Goal: Task Accomplishment & Management: Use online tool/utility

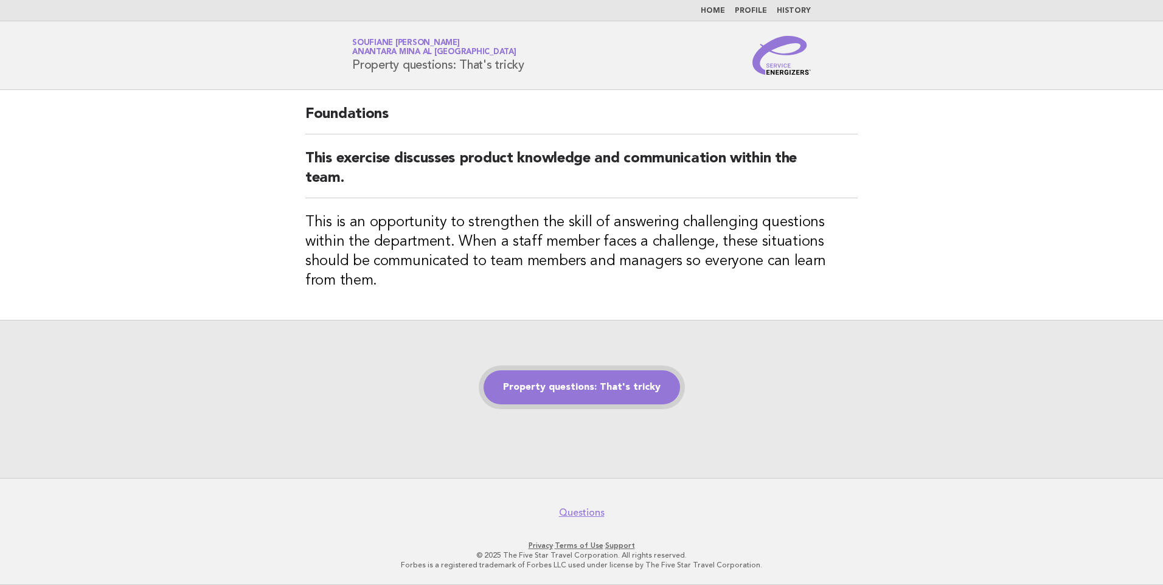
click at [561, 379] on link "Property questions: That's tricky" at bounding box center [582, 387] width 196 height 34
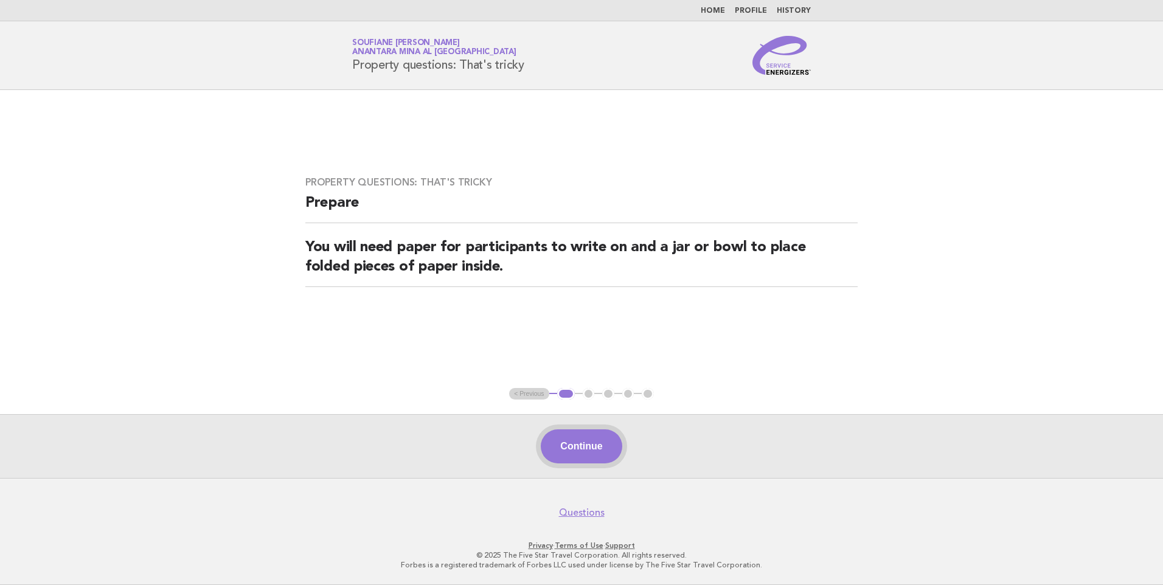
click at [596, 444] on button "Continue" at bounding box center [581, 446] width 81 height 34
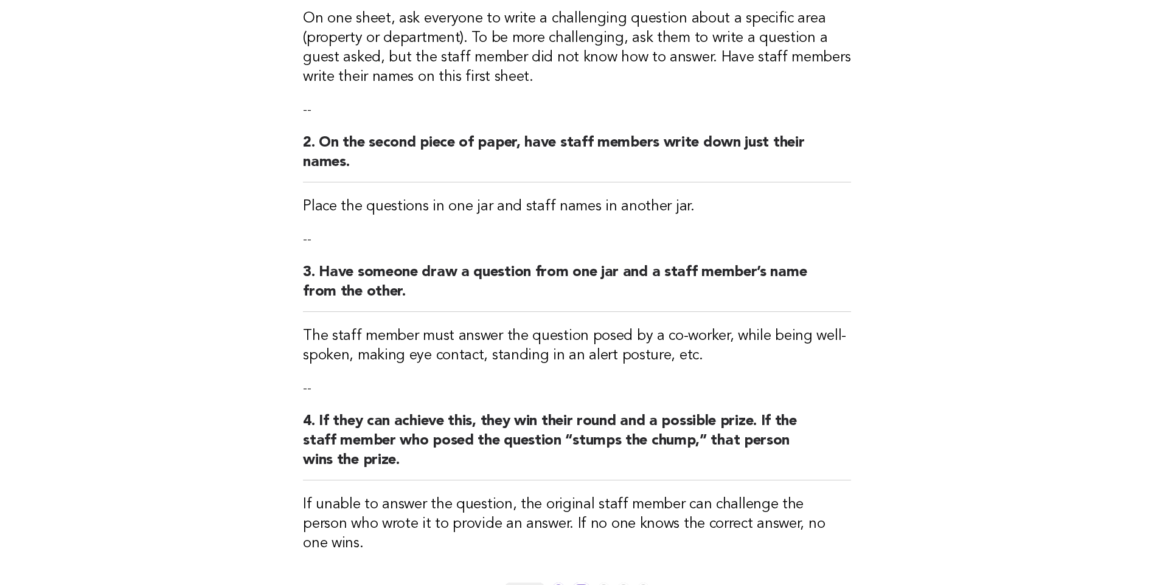
scroll to position [377, 0]
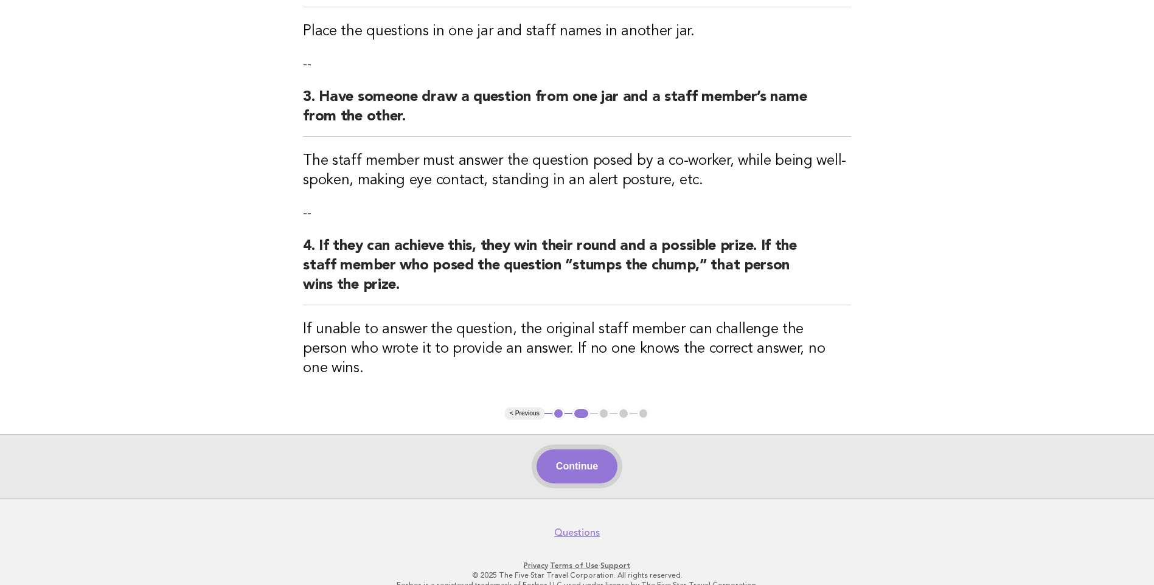
click at [582, 452] on button "Continue" at bounding box center [577, 467] width 81 height 34
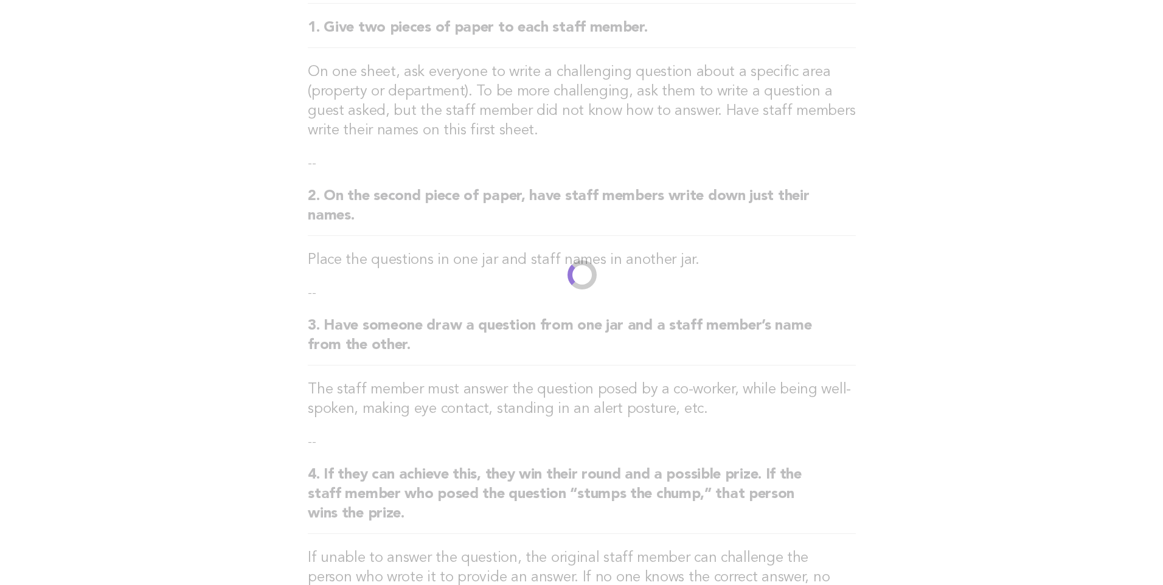
scroll to position [0, 0]
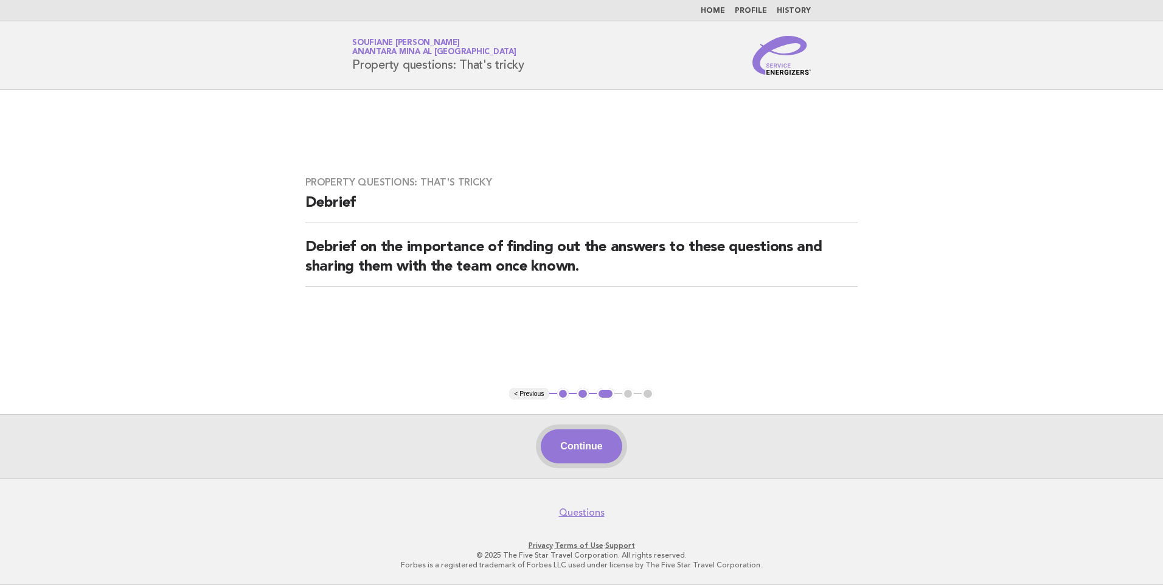
click at [591, 442] on button "Continue" at bounding box center [581, 446] width 81 height 34
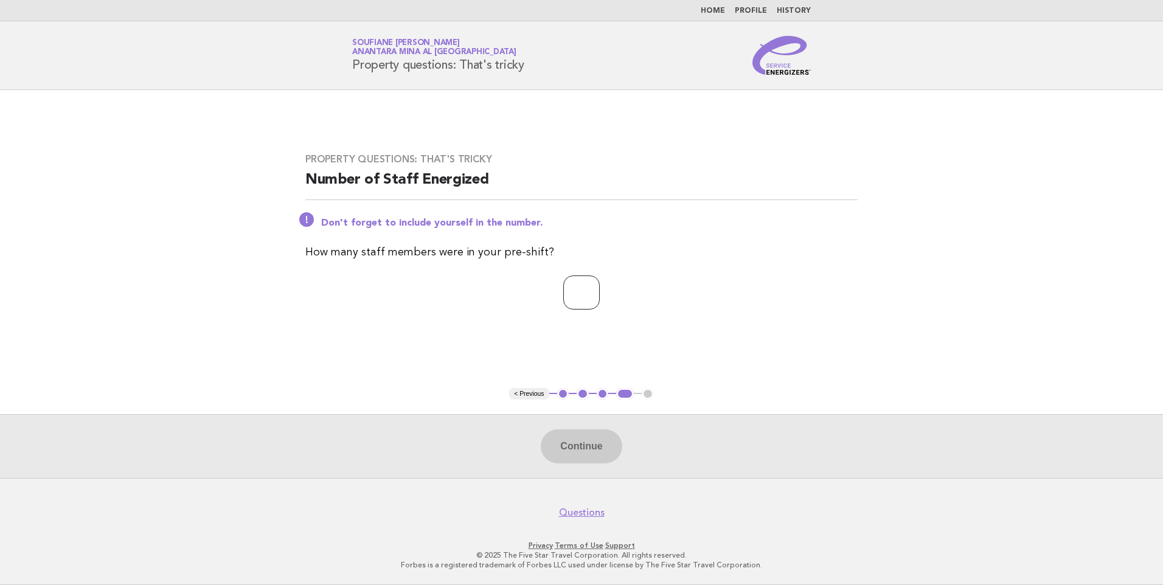
click at [572, 279] on input "number" at bounding box center [581, 293] width 36 height 34
type input "*"
click at [587, 448] on button "Continue" at bounding box center [581, 446] width 81 height 34
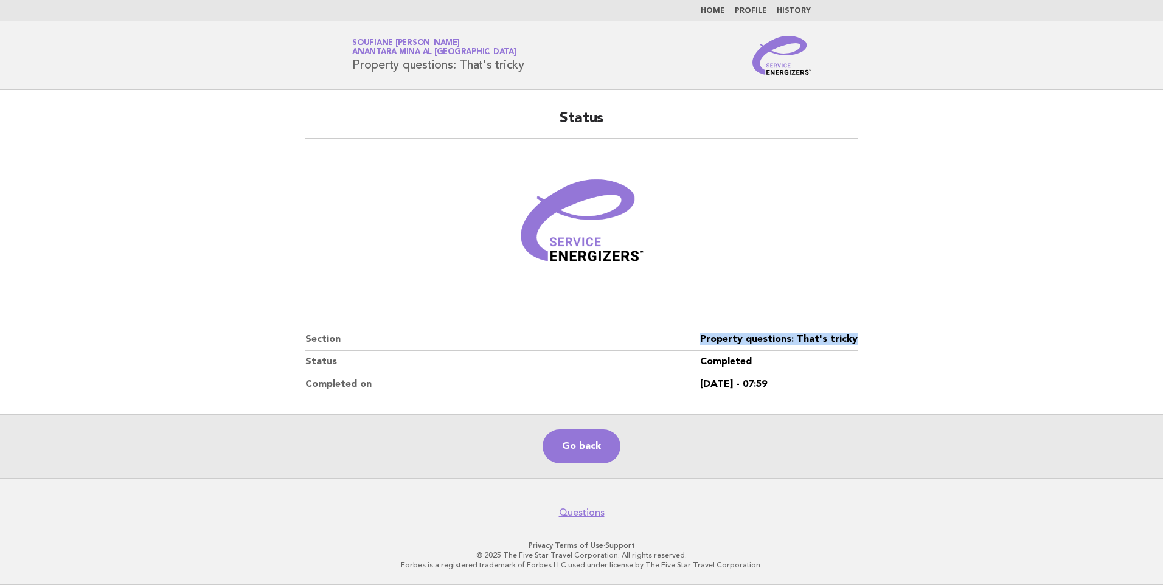
drag, startPoint x: 860, startPoint y: 339, endPoint x: 702, endPoint y: 342, distance: 158.2
click at [702, 342] on div "Status Section Property questions: That's tricky Status Completed Completed on …" at bounding box center [582, 252] width 582 height 316
copy dl "Property questions: That's tricky"
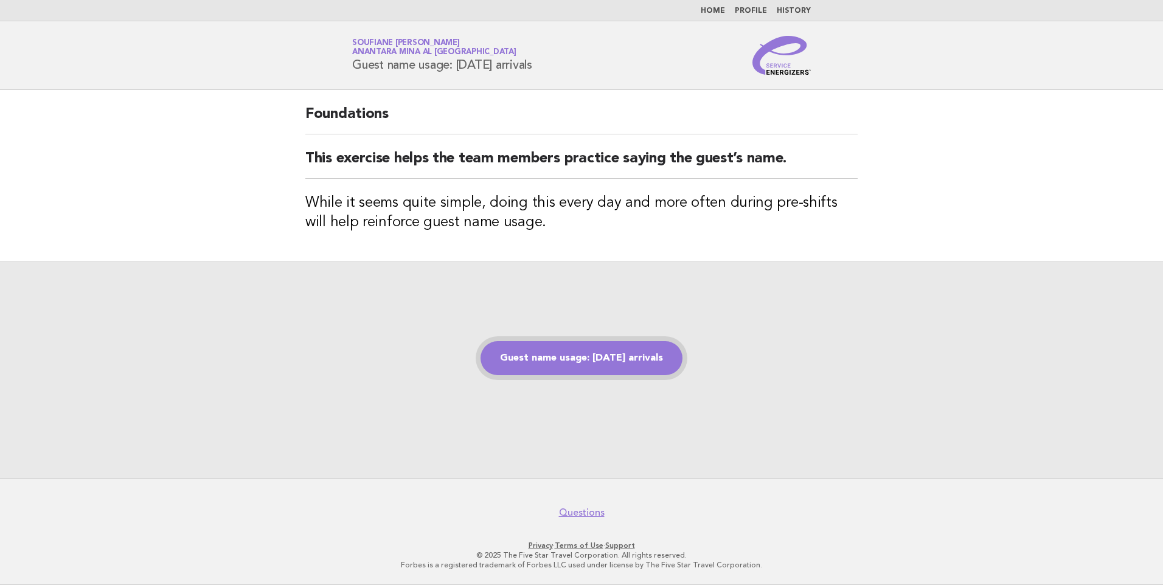
click at [573, 365] on link "Guest name usage: [DATE] arrivals" at bounding box center [582, 358] width 202 height 34
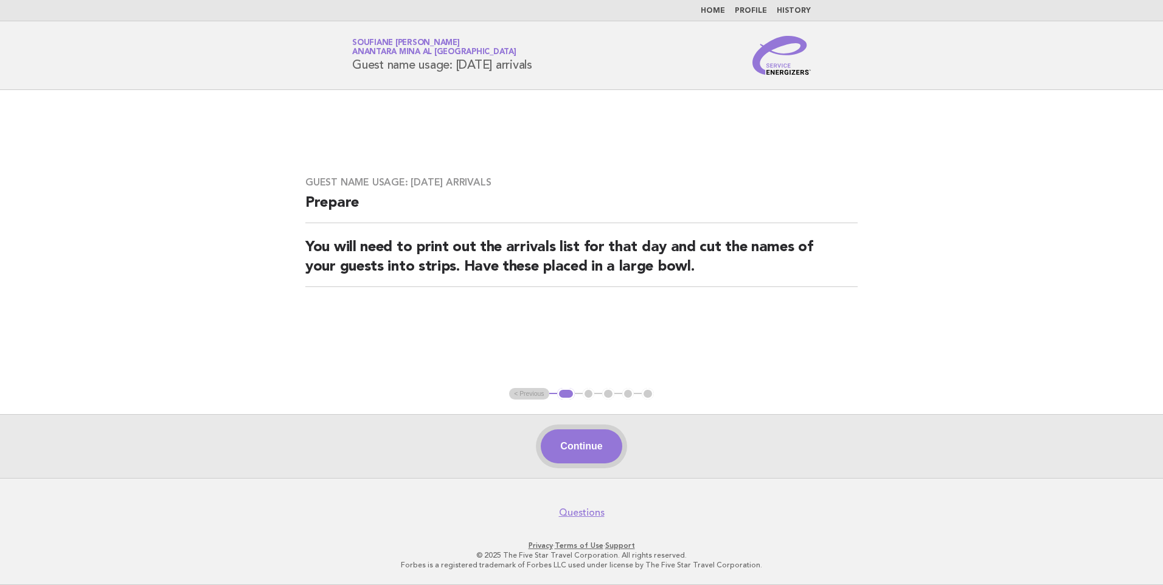
click at [574, 453] on button "Continue" at bounding box center [581, 446] width 81 height 34
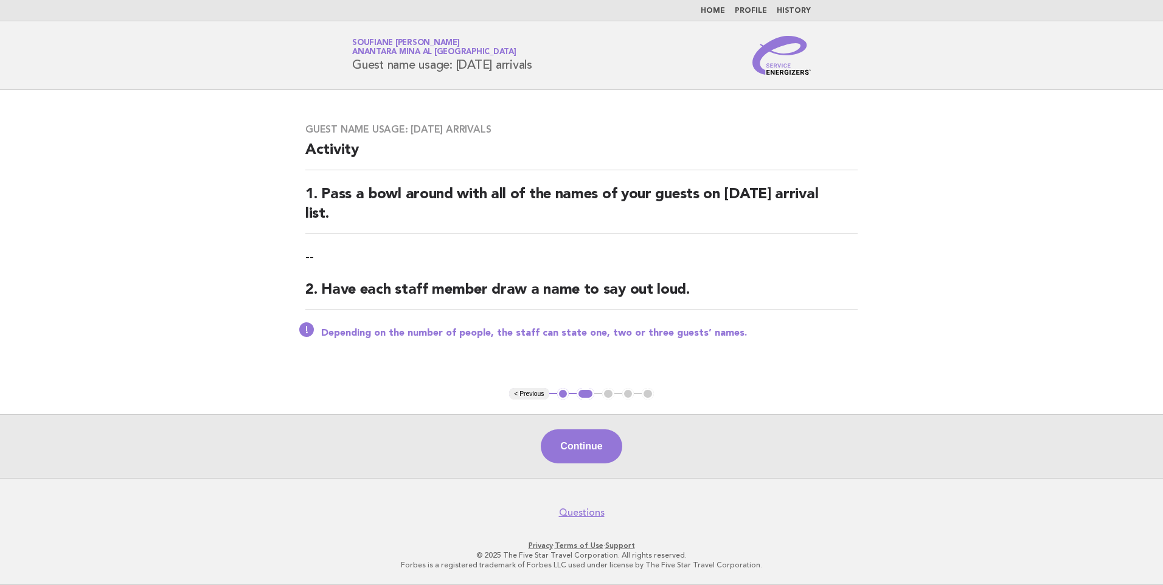
click at [574, 453] on button "Continue" at bounding box center [581, 446] width 81 height 34
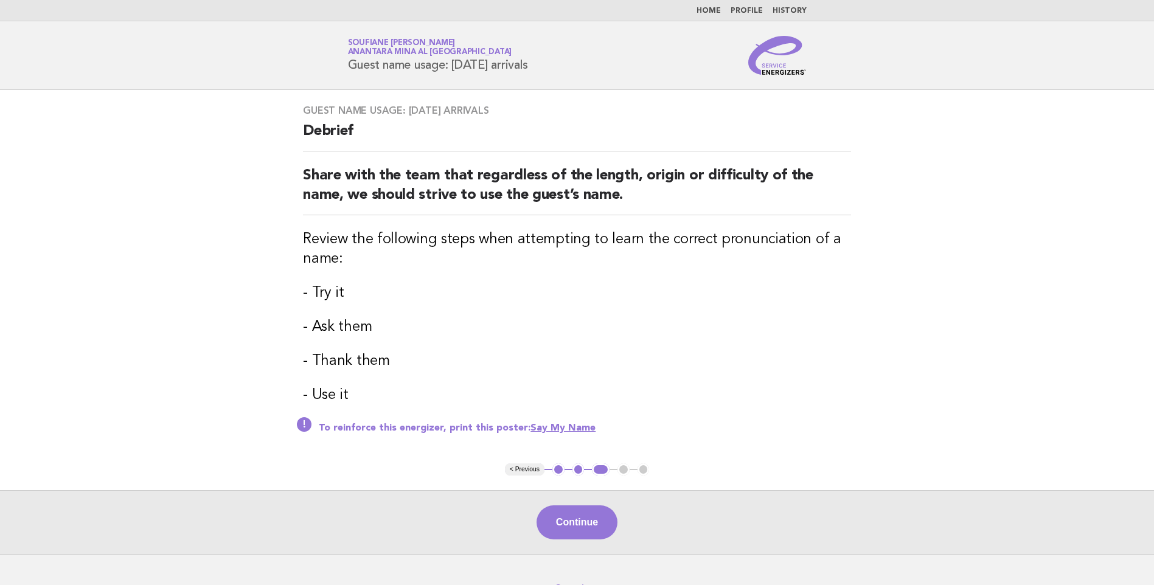
click at [574, 452] on div "Guest name usage: Today's arrivals Debrief Share with the team that regardless …" at bounding box center [576, 276] width 577 height 373
click at [573, 523] on button "Continue" at bounding box center [577, 522] width 81 height 34
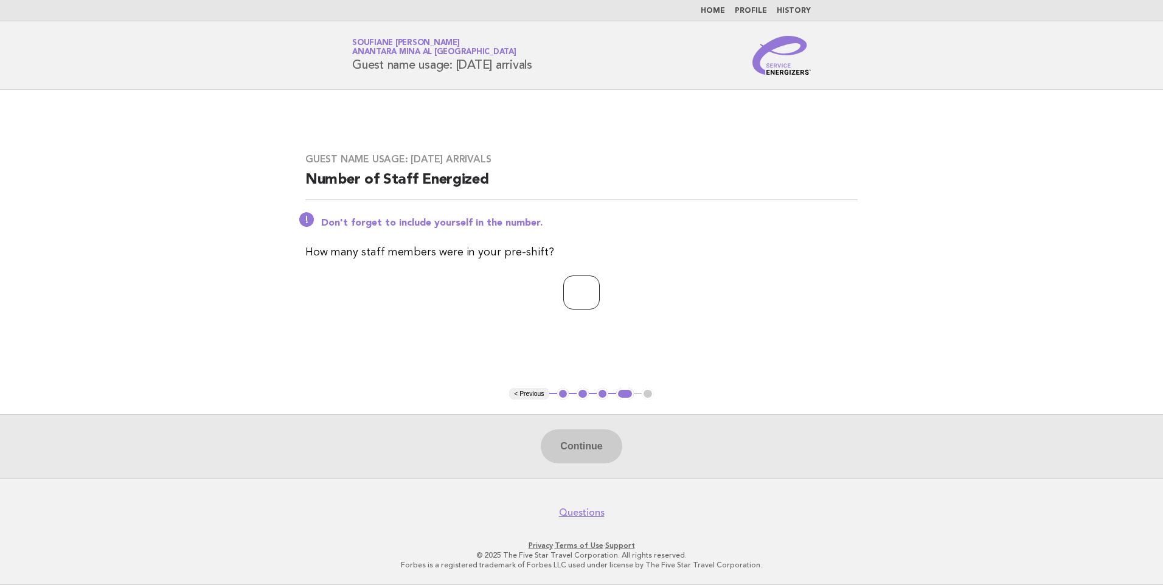
click at [586, 292] on input "number" at bounding box center [581, 293] width 36 height 34
type input "*"
click at [676, 352] on main "Guest name usage: Today's arrivals Number of Staff Energized Don't forget to in…" at bounding box center [581, 284] width 1163 height 388
click at [570, 449] on button "Continue" at bounding box center [581, 446] width 81 height 34
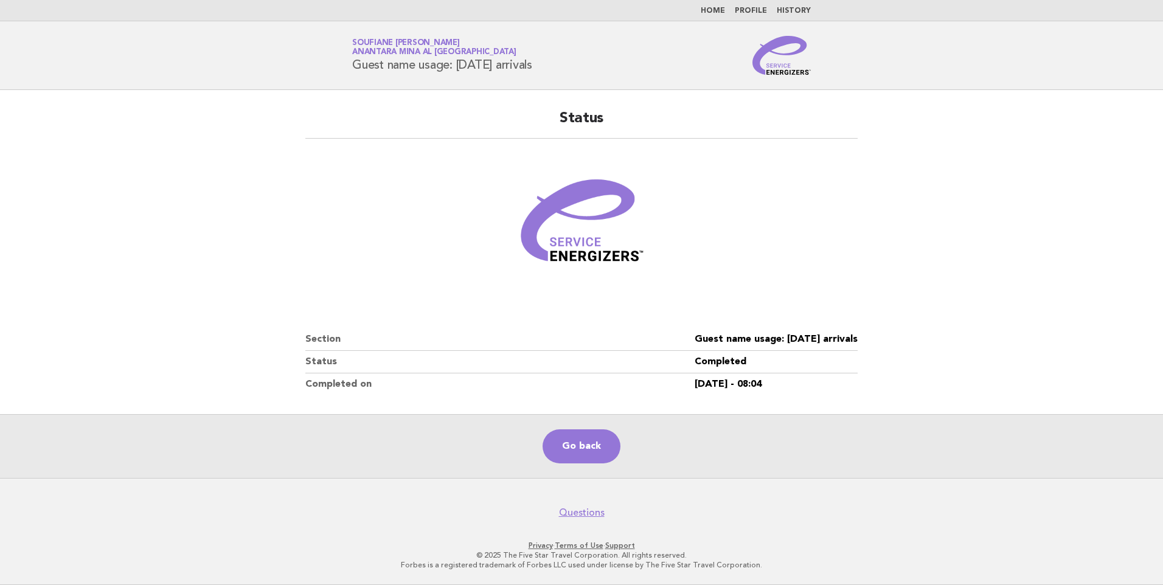
drag, startPoint x: 866, startPoint y: 341, endPoint x: 692, endPoint y: 340, distance: 174.0
click at [692, 340] on div "Status Section Guest name usage: Today's arrivals Status Completed Completed on…" at bounding box center [582, 252] width 582 height 316
copy dl "Guest name usage: Today's arrivals"
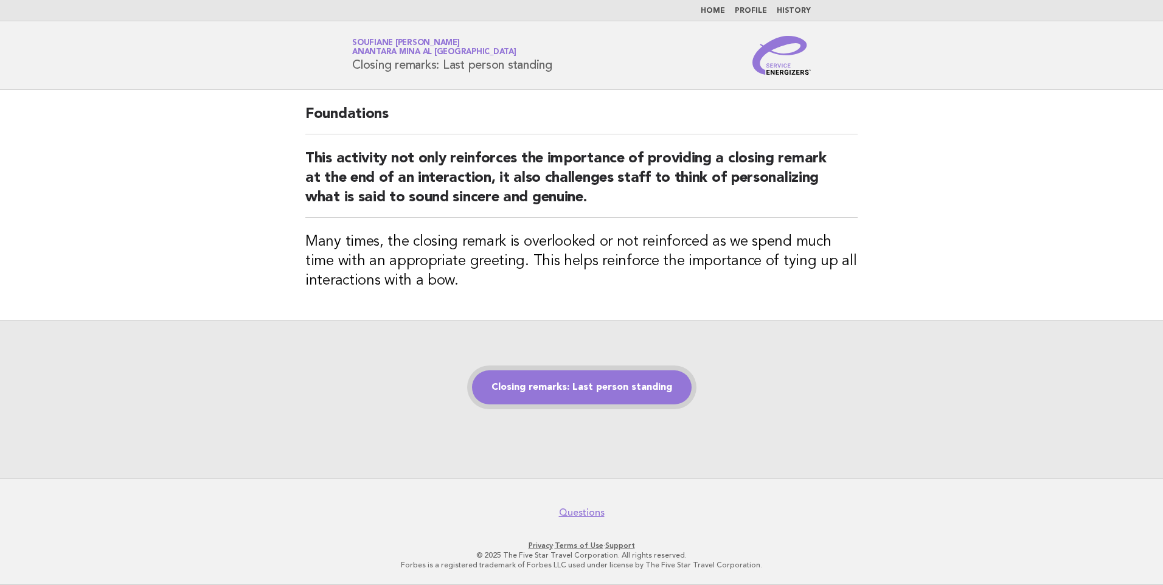
click at [587, 392] on link "Closing remarks: Last person standing" at bounding box center [582, 387] width 220 height 34
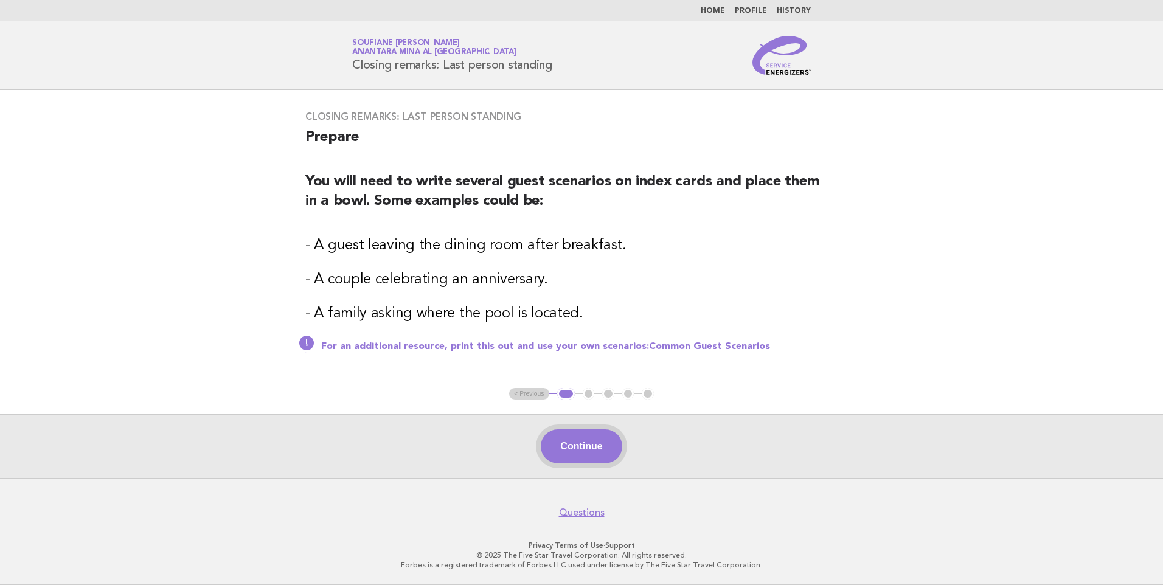
click at [577, 450] on button "Continue" at bounding box center [581, 446] width 81 height 34
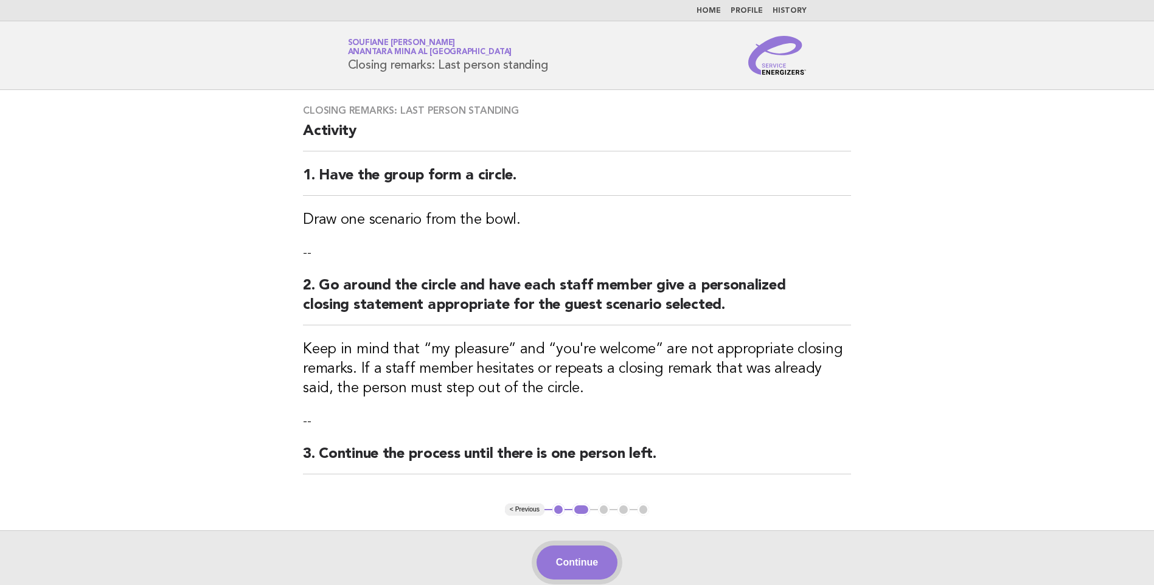
click at [564, 567] on button "Continue" at bounding box center [577, 563] width 81 height 34
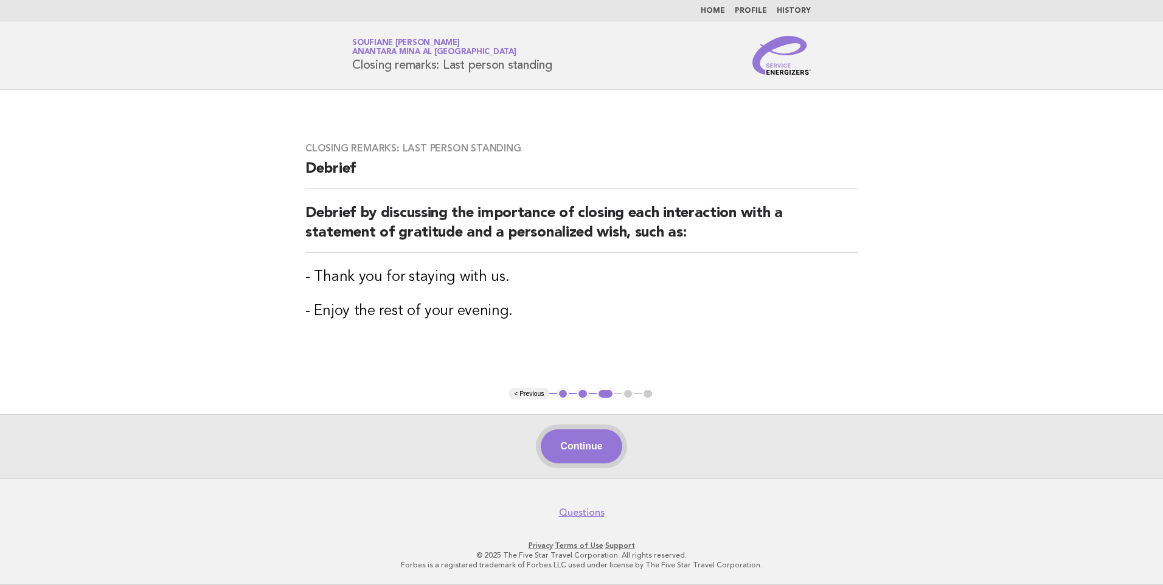
click at [584, 446] on button "Continue" at bounding box center [581, 446] width 81 height 34
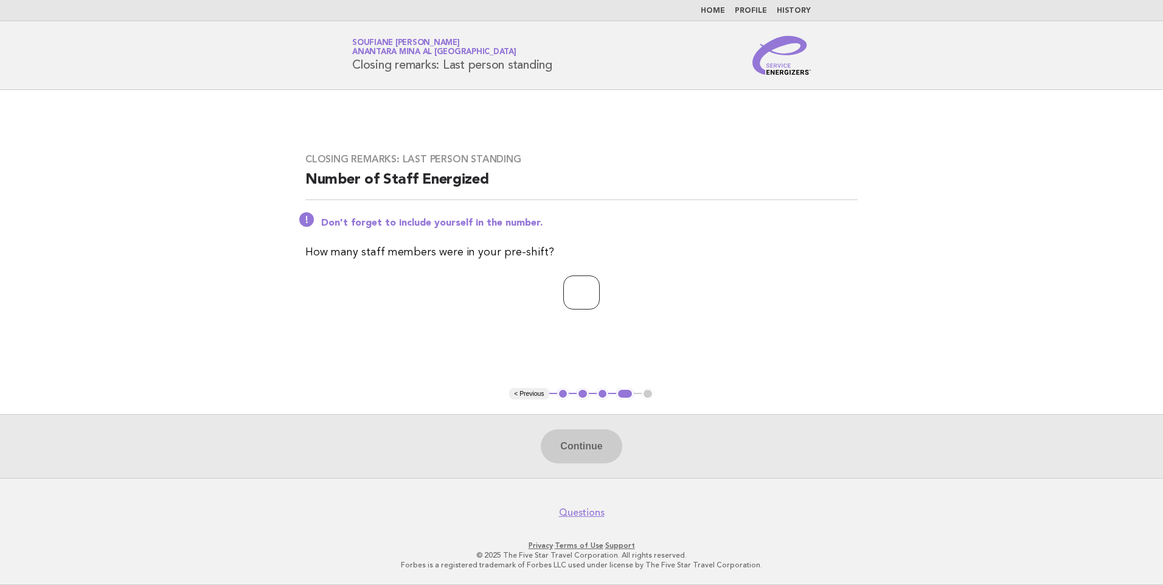
click at [574, 290] on input "number" at bounding box center [581, 293] width 36 height 34
type input "*"
click at [580, 442] on button "Continue" at bounding box center [581, 446] width 81 height 34
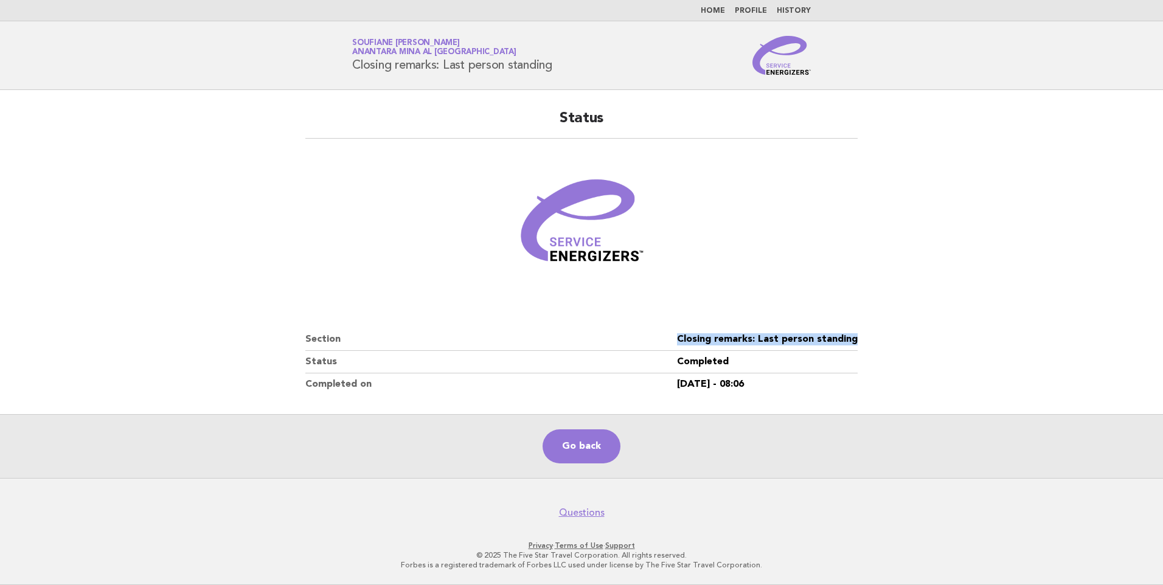
drag, startPoint x: 862, startPoint y: 338, endPoint x: 681, endPoint y: 343, distance: 180.7
click at [681, 343] on div "Status Section Closing remarks: Last person standing Status Completed Completed…" at bounding box center [582, 252] width 582 height 316
copy dl "Closing remarks: Last person standing"
